Goal: Transaction & Acquisition: Purchase product/service

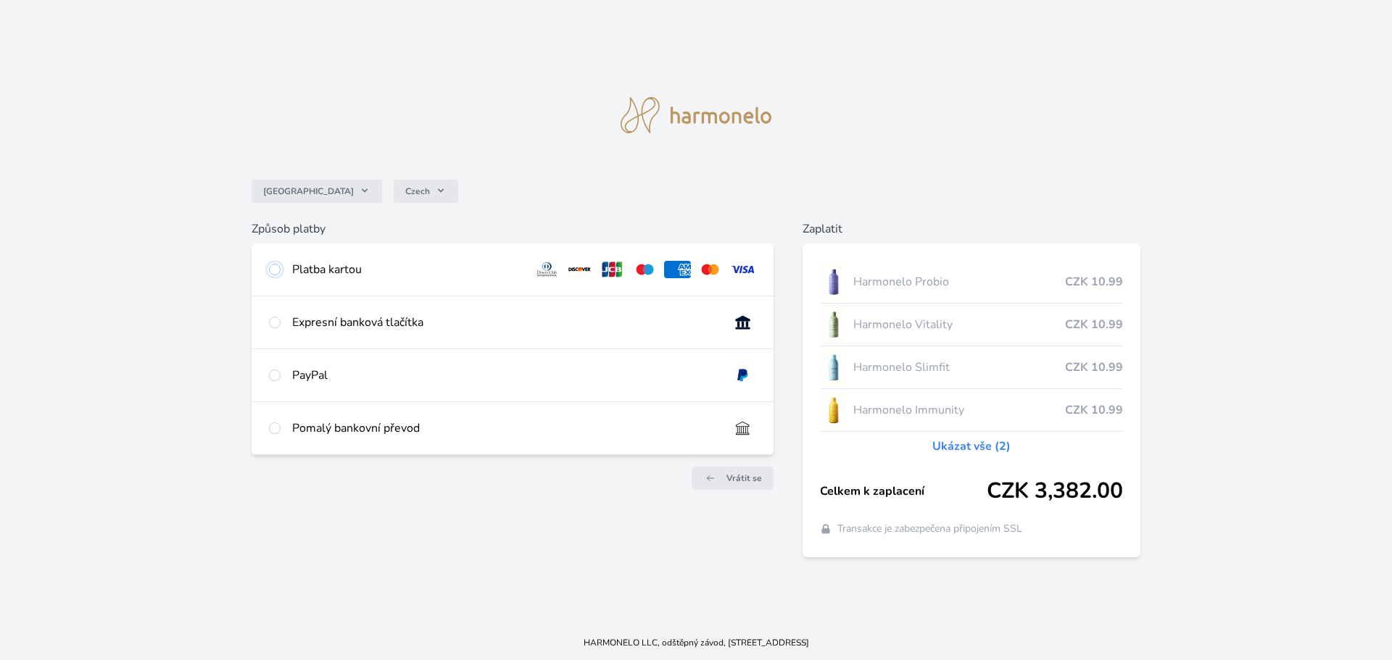
click at [273, 265] on input "radio" at bounding box center [275, 270] width 12 height 12
radio input "true"
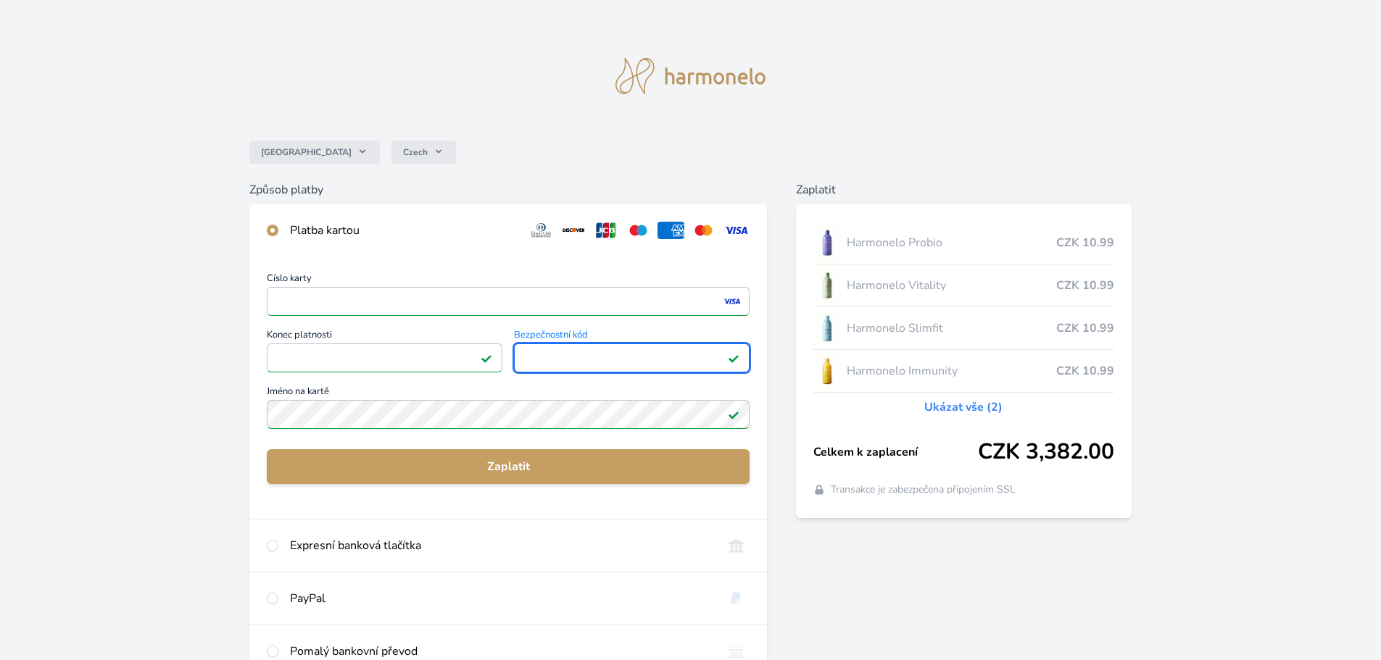
scroll to position [128, 0]
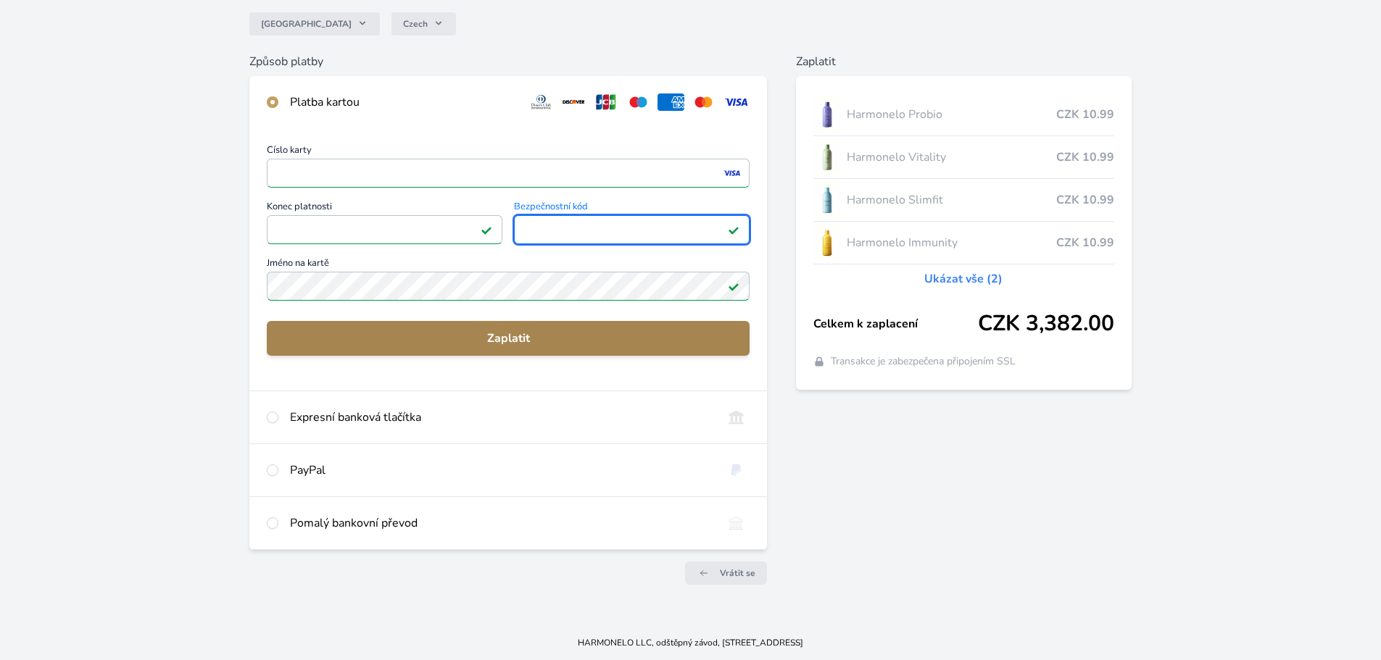
click at [543, 341] on span "Zaplatit" at bounding box center [508, 338] width 460 height 17
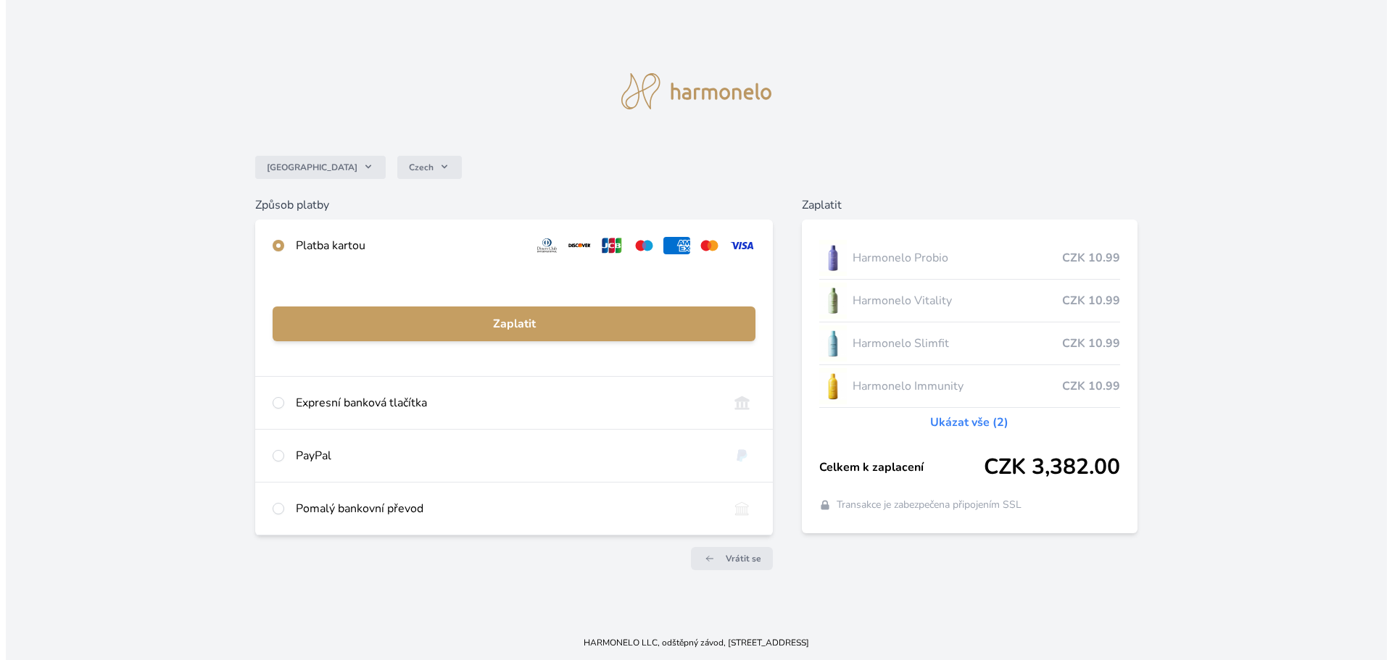
scroll to position [0, 0]
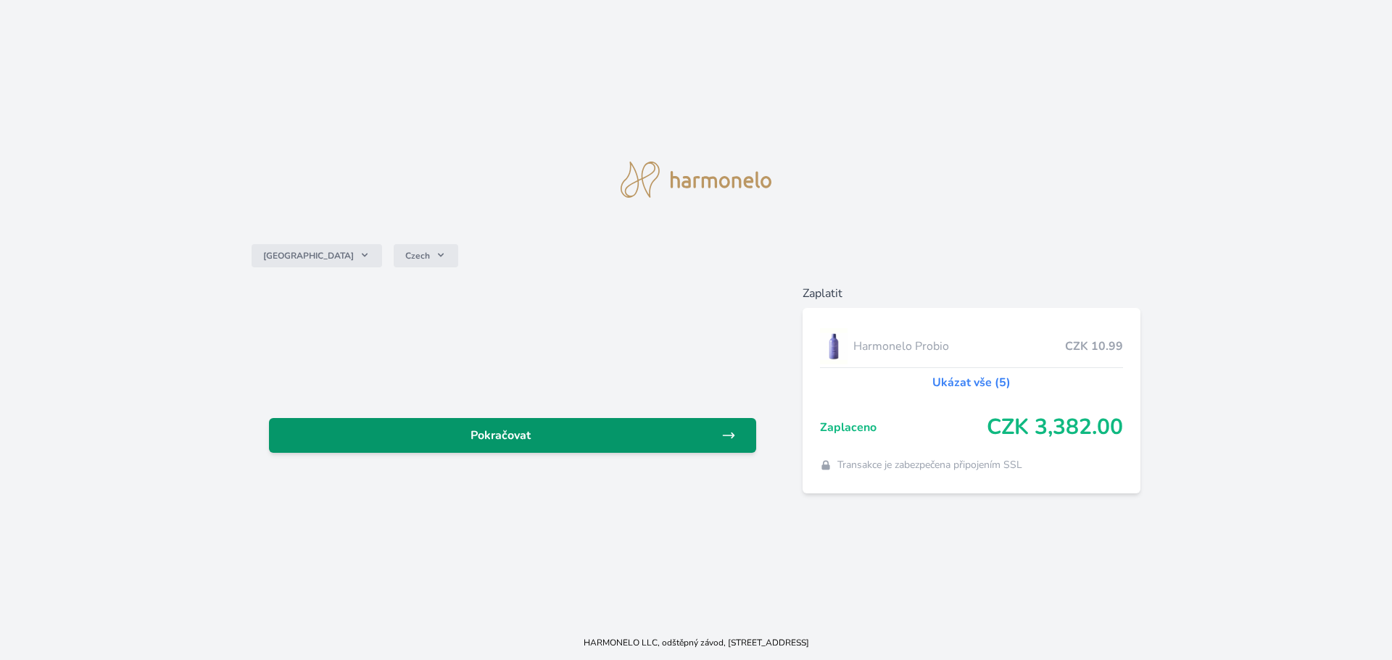
click at [477, 442] on span "Pokračovat" at bounding box center [501, 435] width 441 height 17
